Goal: Book appointment/travel/reservation

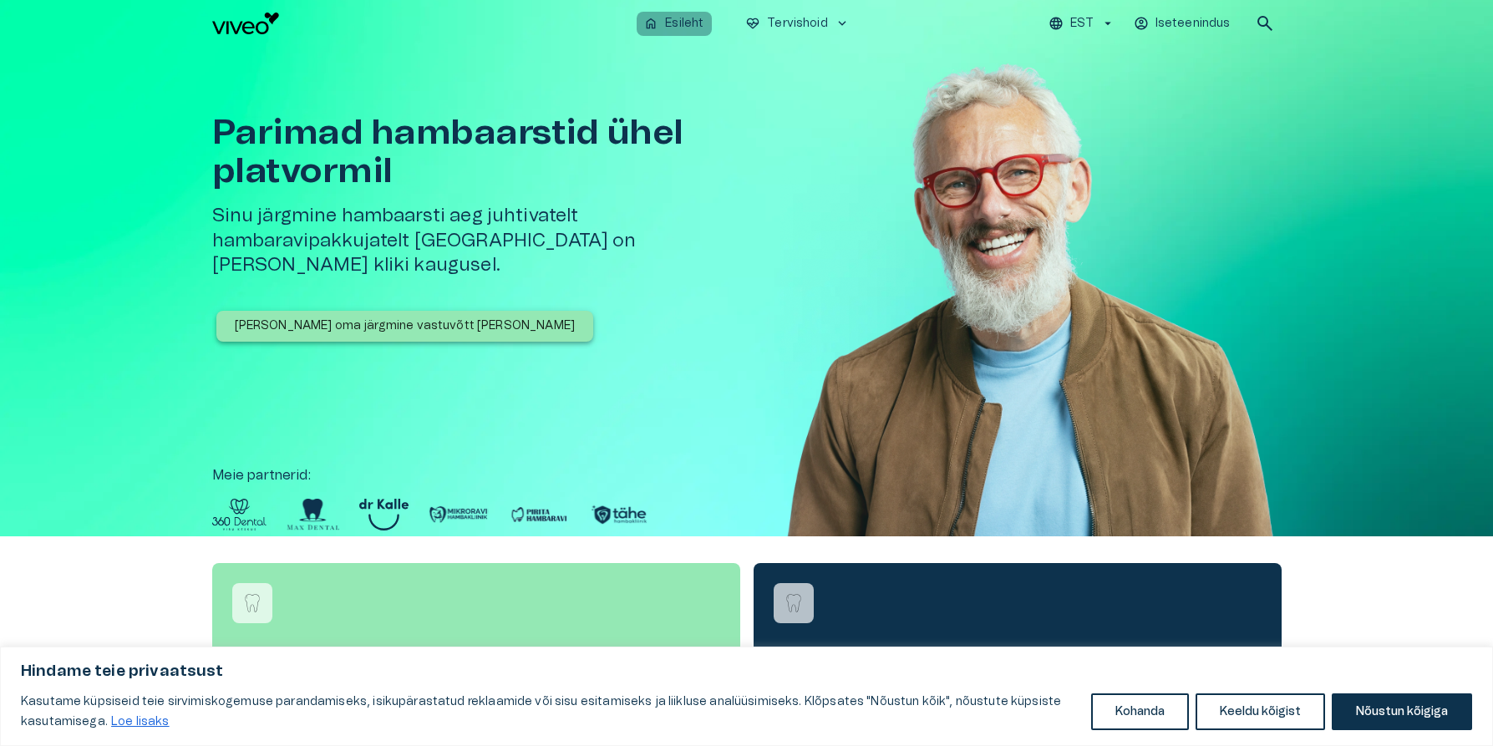
click at [682, 18] on p "Esileht" at bounding box center [684, 24] width 38 height 18
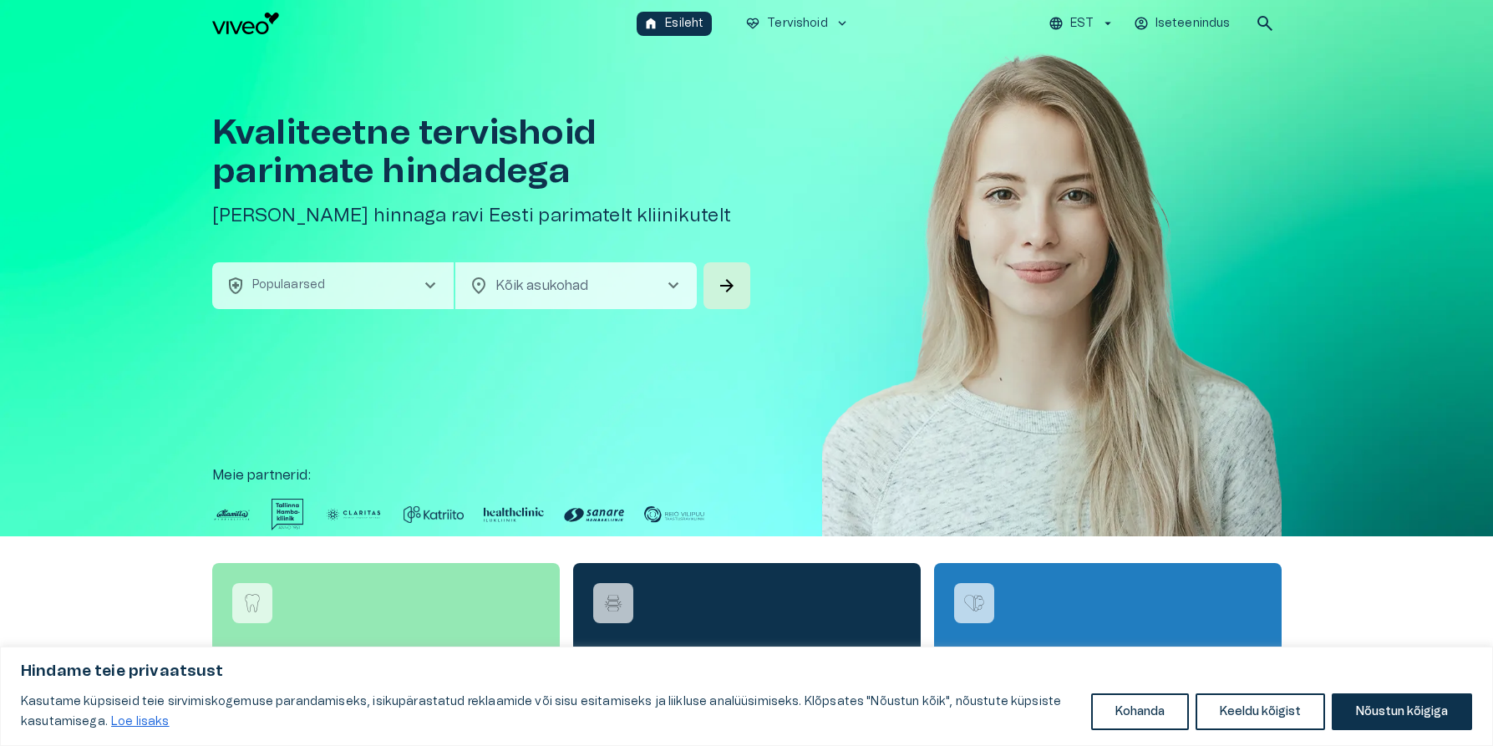
click at [436, 280] on span "chevron_right" at bounding box center [430, 286] width 20 height 20
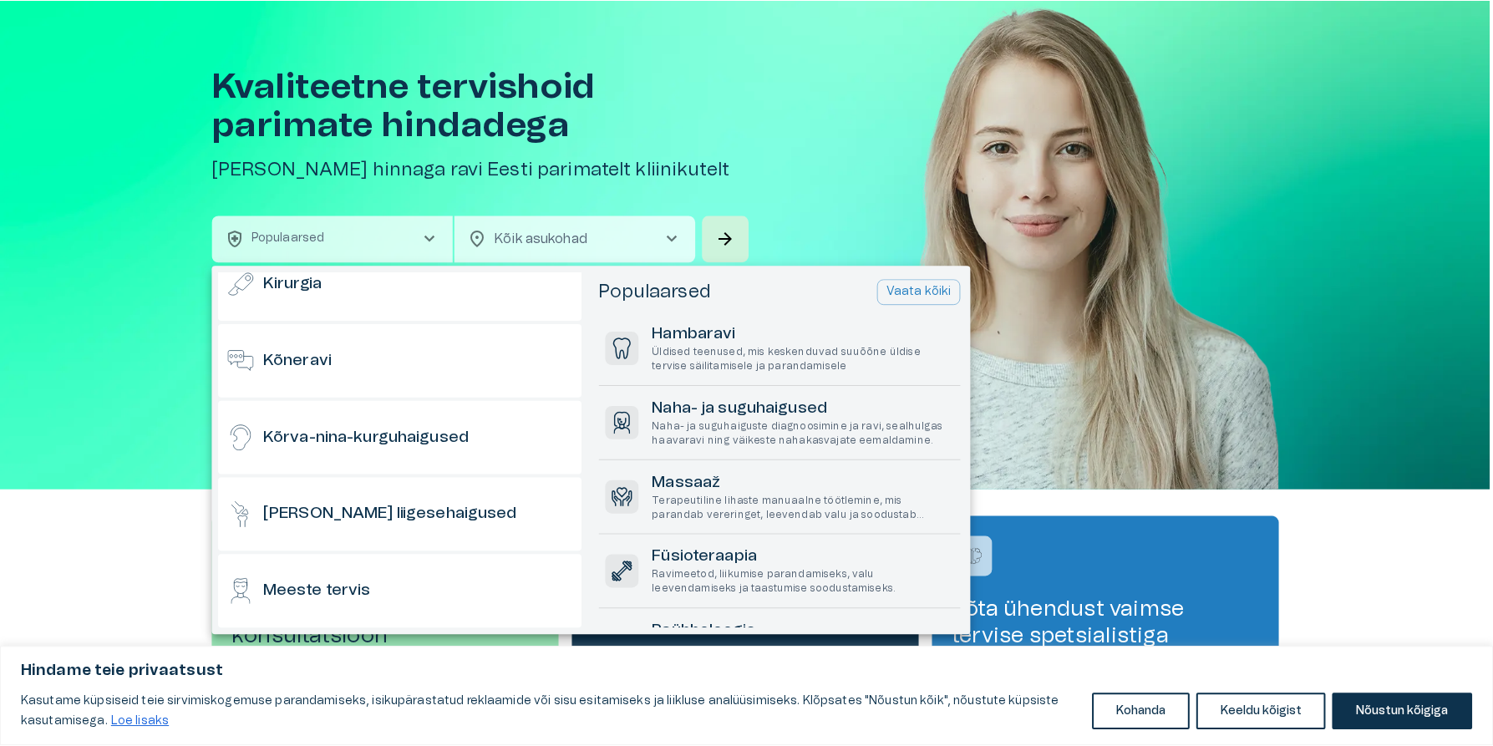
scroll to position [334, 0]
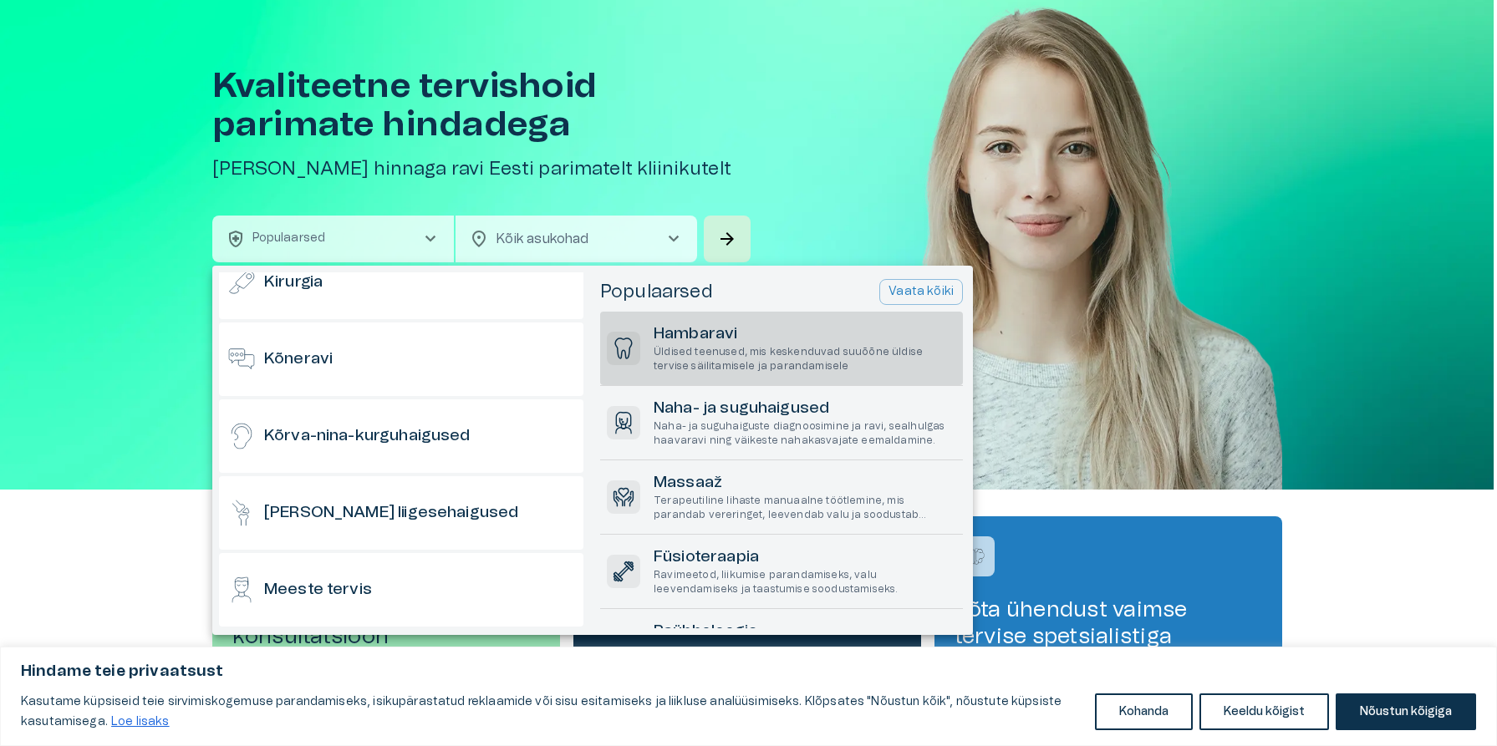
click at [711, 329] on h6 "Hambaravi" at bounding box center [805, 334] width 303 height 23
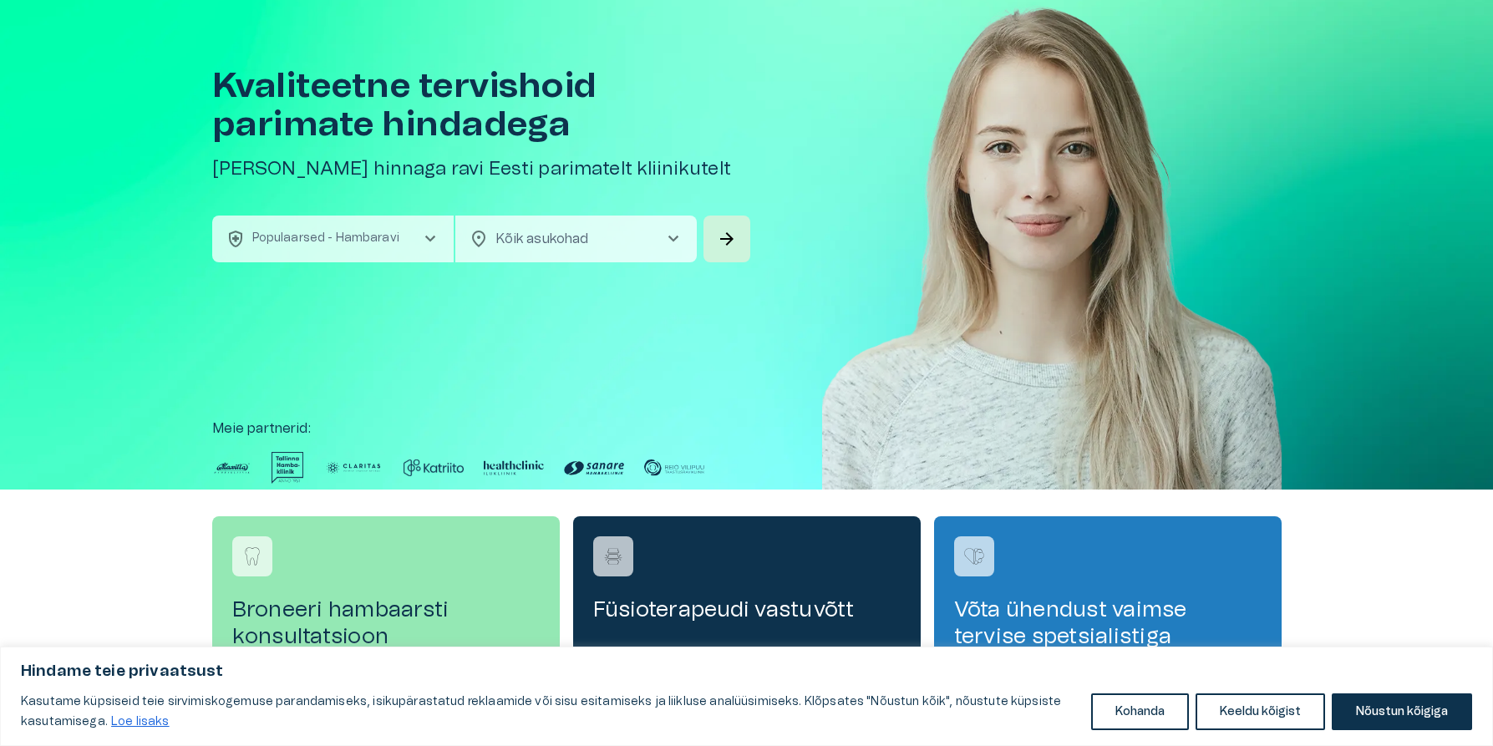
click at [675, 240] on span "chevron_right" at bounding box center [674, 239] width 20 height 20
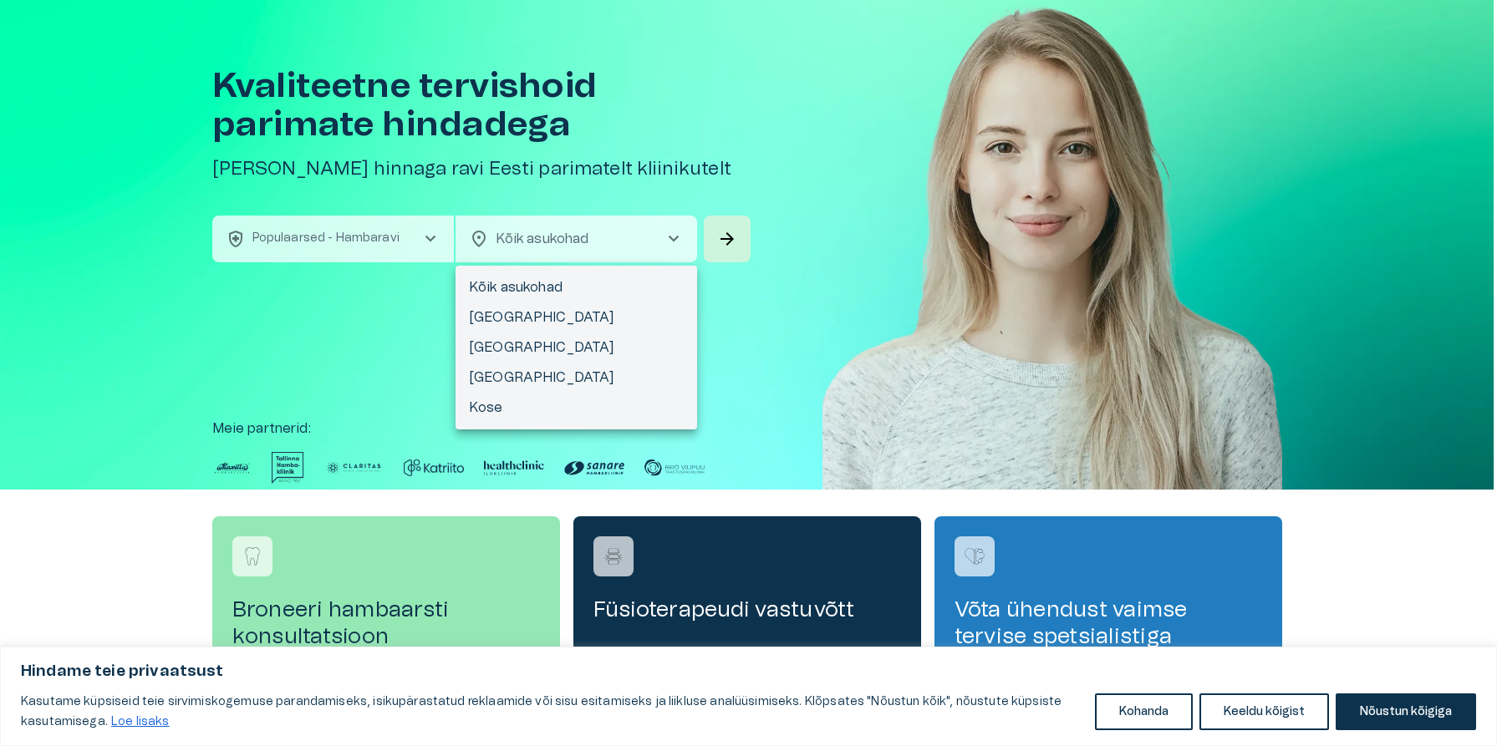
click at [495, 343] on li "[GEOGRAPHIC_DATA]" at bounding box center [576, 348] width 242 height 30
type input "**********"
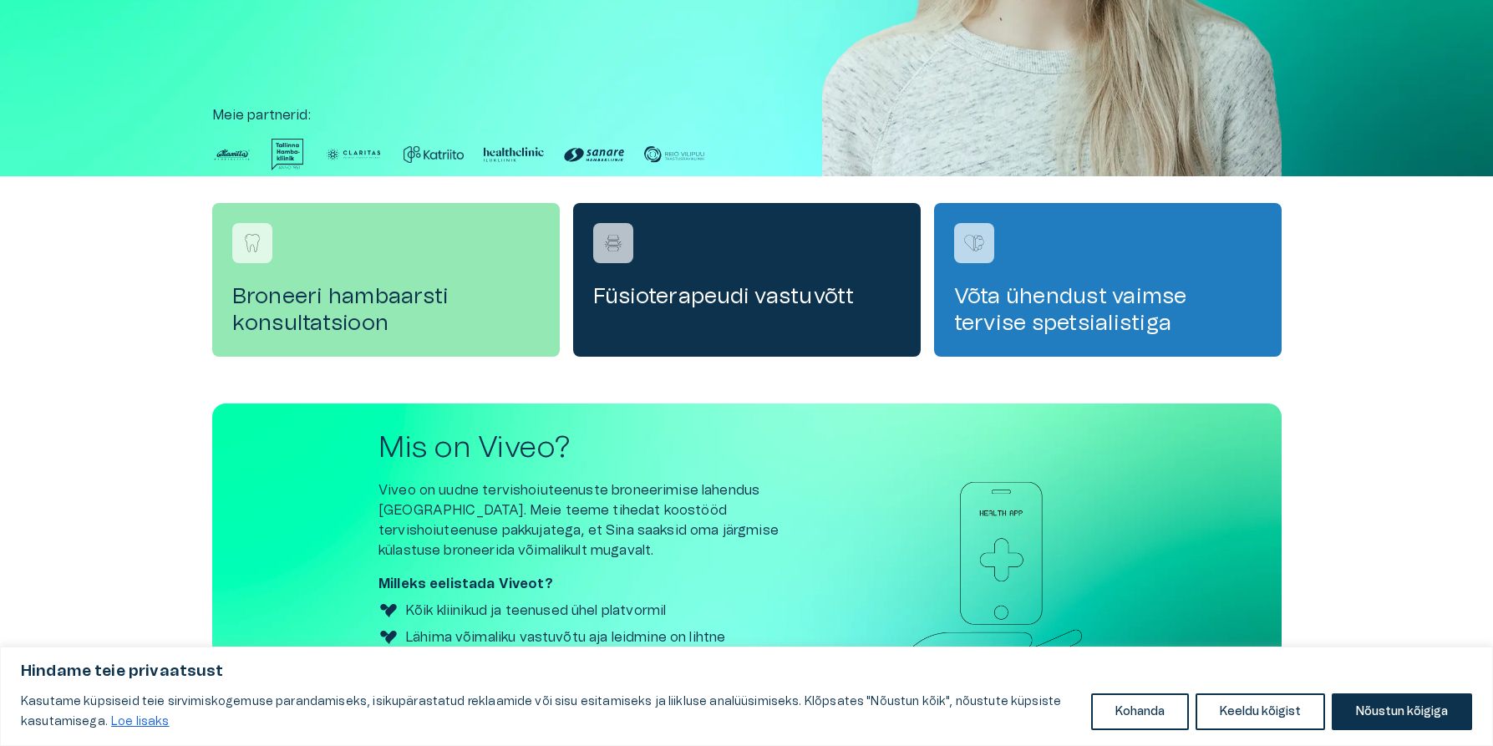
scroll to position [488, 0]
